Goal: Transaction & Acquisition: Purchase product/service

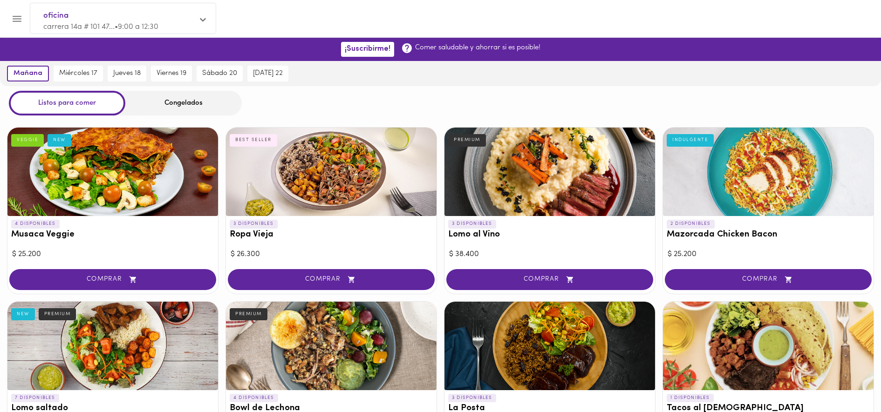
click at [437, 21] on div at bounding box center [449, 18] width 842 height 21
click at [455, 3] on div at bounding box center [440, 18] width 881 height 37
click at [547, 35] on div at bounding box center [440, 18] width 881 height 37
click at [564, 80] on div "[DATE] [DATE] 17 [DATE] 18 [DATE] 19 [DATE] 20 [DATE] 22" at bounding box center [440, 73] width 881 height 25
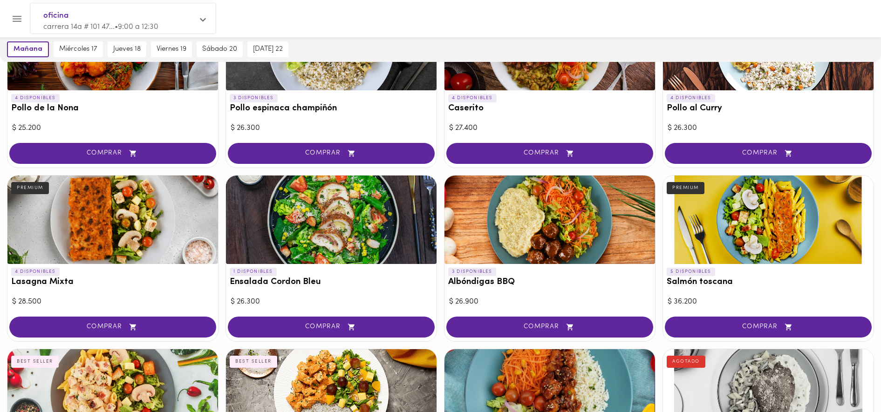
scroll to position [524, 0]
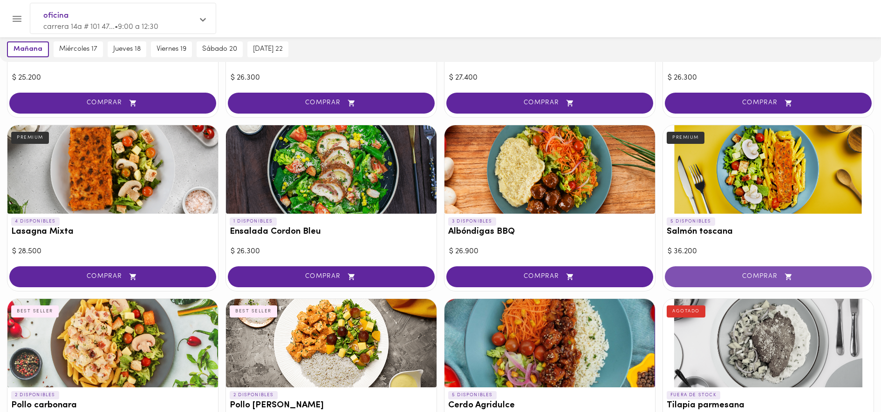
click at [726, 278] on span "COMPRAR" at bounding box center [769, 277] width 184 height 8
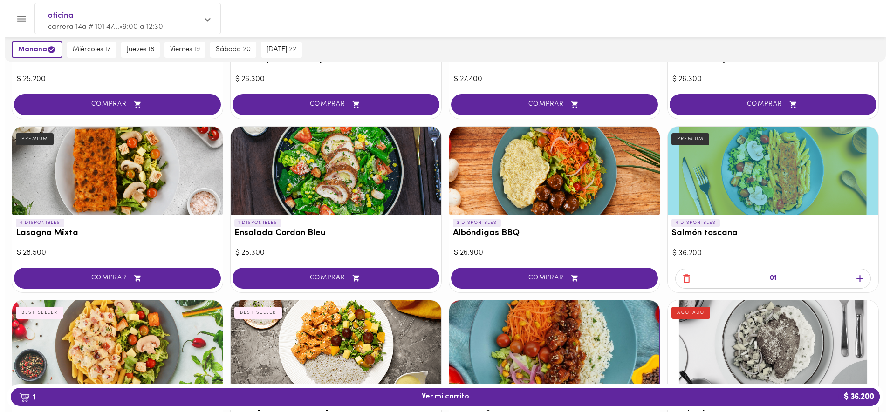
scroll to position [525, 0]
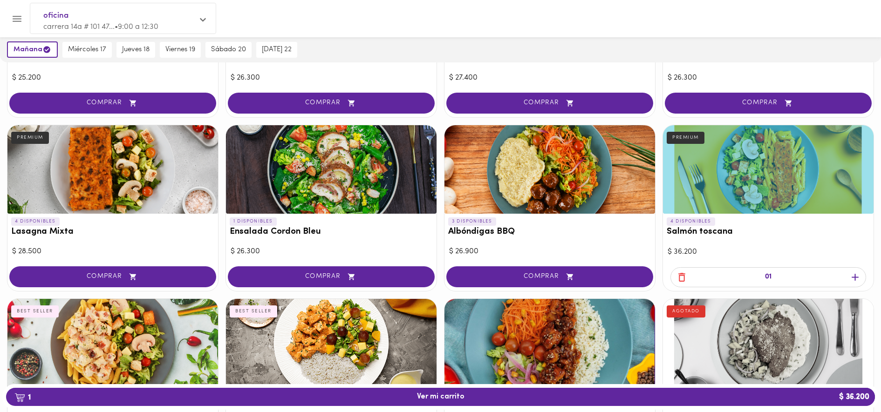
click at [857, 280] on icon "button" at bounding box center [855, 278] width 12 height 12
click at [501, 390] on button "2 Ver mi carrito $ 72.400" at bounding box center [440, 397] width 869 height 18
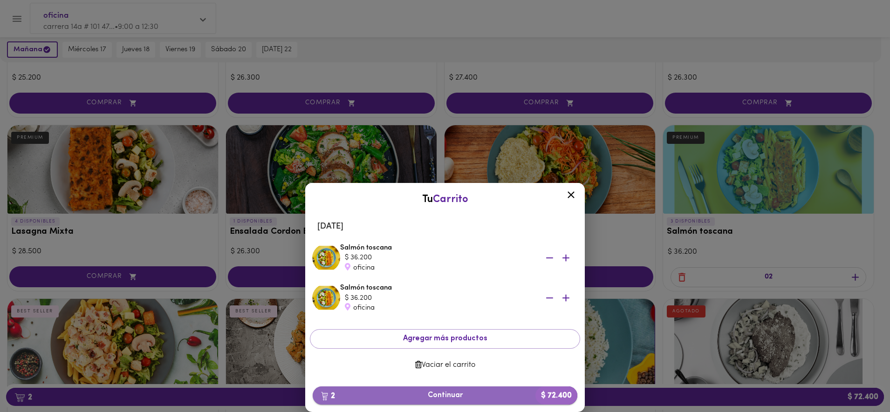
click at [404, 394] on span "2 Continuar $ 72.400" at bounding box center [445, 395] width 250 height 9
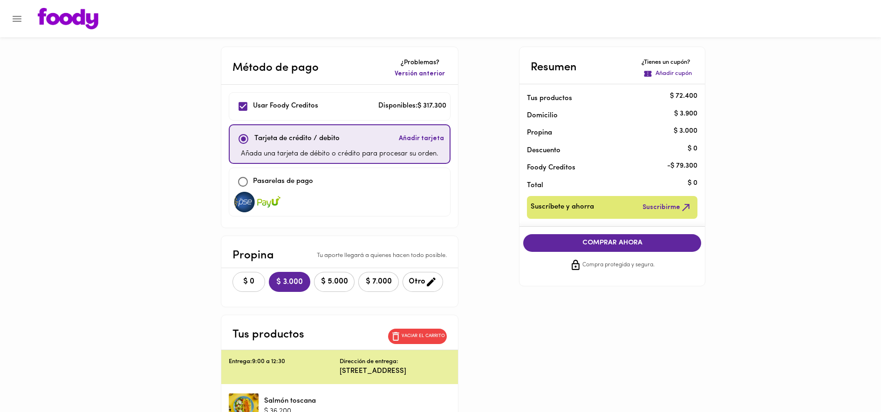
click at [239, 278] on span "$ 0" at bounding box center [249, 282] width 21 height 9
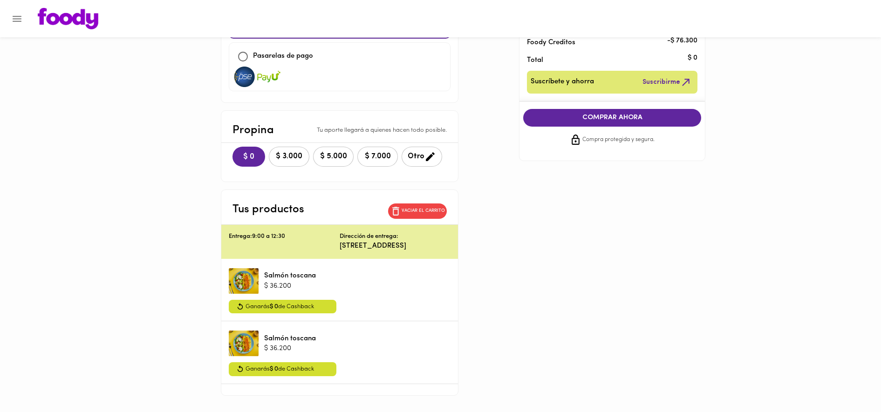
scroll to position [97, 0]
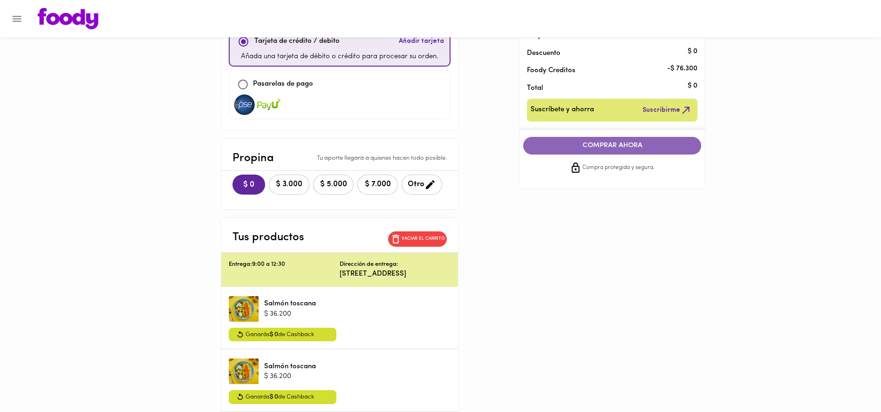
click at [644, 142] on span "COMPRAR AHORA" at bounding box center [612, 146] width 159 height 8
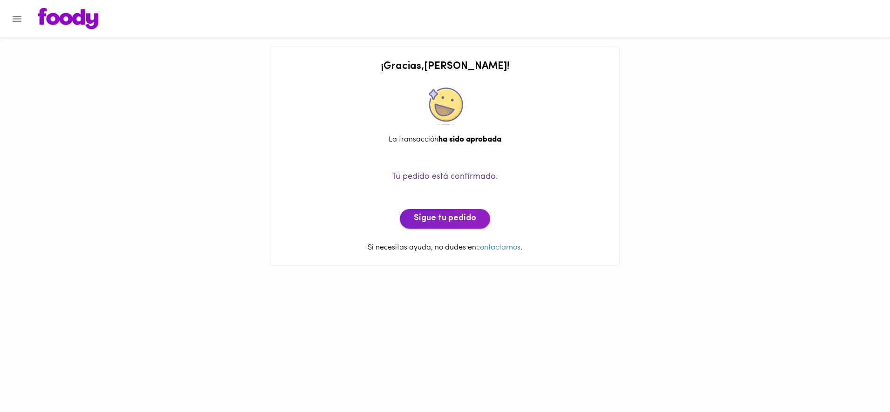
click at [480, 215] on button "Sigue tu pedido" at bounding box center [445, 219] width 90 height 20
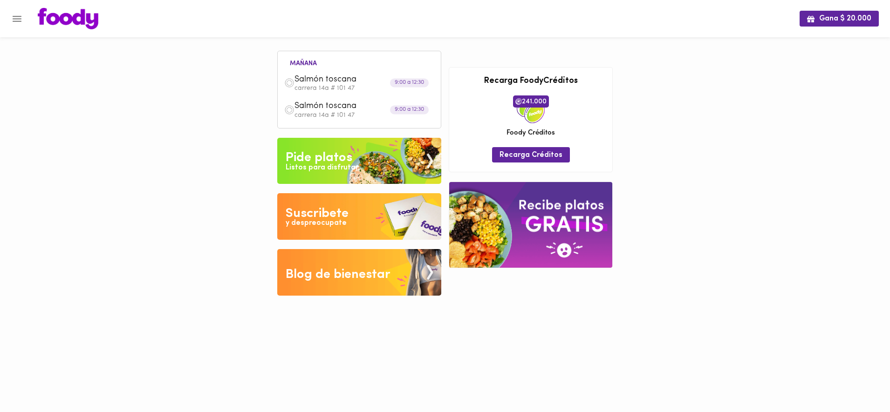
click at [671, 186] on div "Gana $ 20.000 [DATE] Salmón toscana carrera 14a # 101 47 9:00 a 12:30 Salmón to…" at bounding box center [445, 155] width 890 height 310
